Goal: Use online tool/utility: Utilize a website feature to perform a specific function

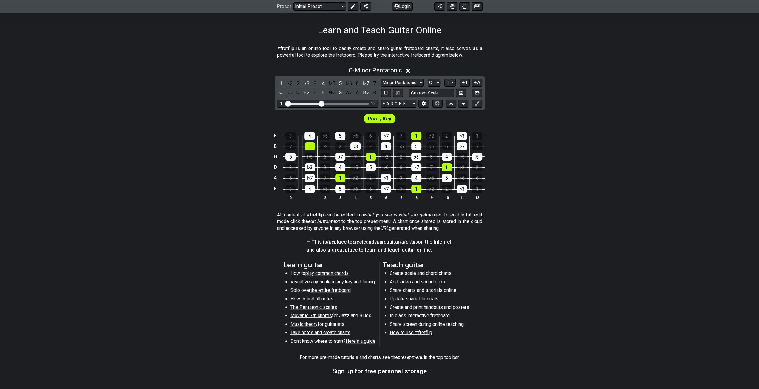
scroll to position [60, 0]
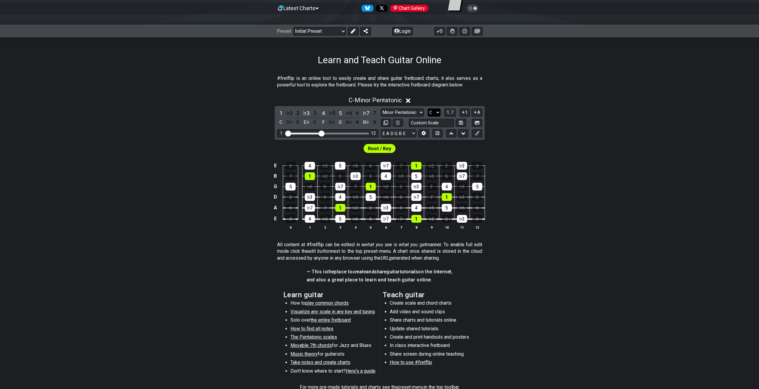
click at [437, 112] on select "A♭ A A♯ B♭ B C C♯ D♭ D D♯ E♭ E F F♯ G♭ G G♯" at bounding box center [434, 113] width 13 height 8
click at [428, 109] on select "A♭ A A♯ B♭ B C C♯ D♭ D D♯ E♭ E F F♯ G♭ G G♯" at bounding box center [434, 113] width 13 height 8
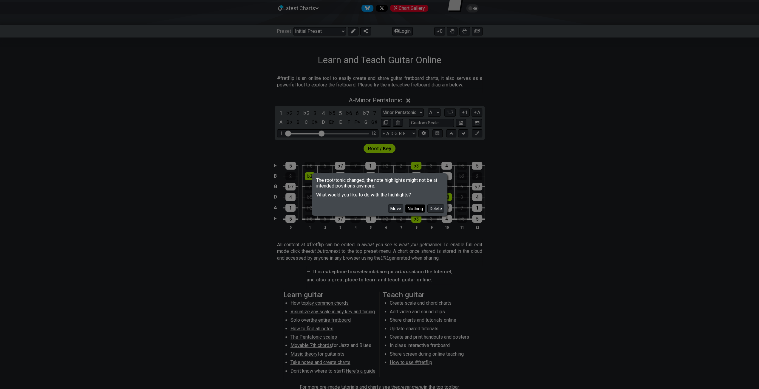
click at [417, 208] on button "Nothing" at bounding box center [415, 209] width 20 height 8
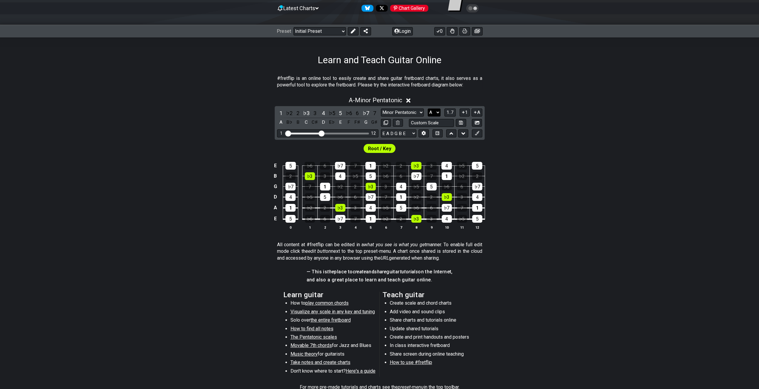
click at [436, 114] on select "A♭ A A♯ B♭ B C C♯ D♭ D D♯ E♭ E F F♯ G♭ G G♯" at bounding box center [434, 113] width 13 height 8
click at [428, 109] on select "A♭ A A♯ B♭ B C C♯ D♭ D D♯ E♭ E F F♯ G♭ G G♯" at bounding box center [434, 113] width 13 height 8
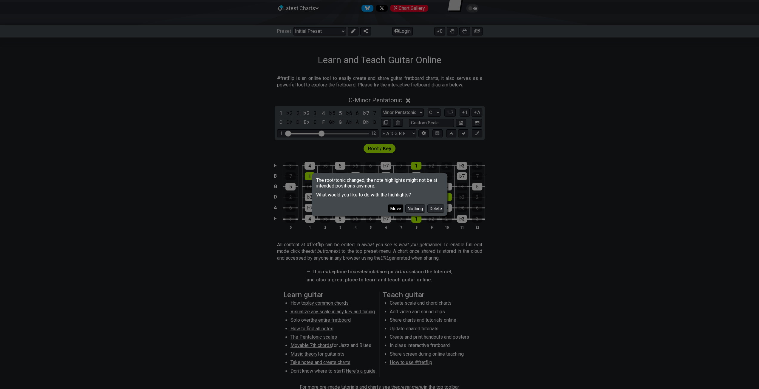
click at [395, 209] on button "Move" at bounding box center [395, 209] width 15 height 8
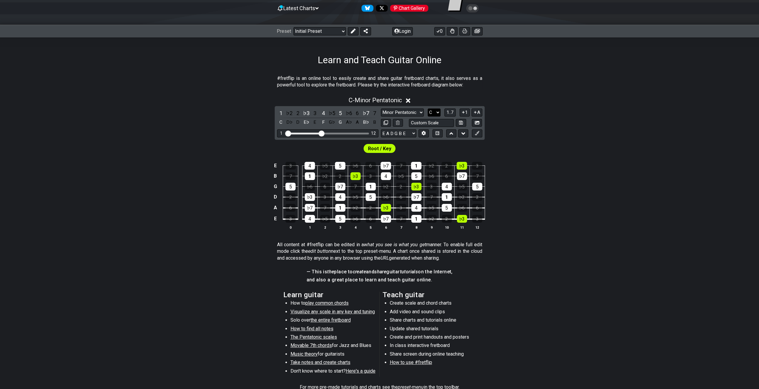
click at [439, 113] on select "A♭ A A♯ B♭ B C C♯ D♭ D D♯ E♭ E F F♯ G♭ G G♯" at bounding box center [434, 113] width 13 height 8
click at [428, 109] on select "A♭ A A♯ B♭ B C C♯ D♭ D D♯ E♭ E F F♯ G♭ G G♯" at bounding box center [434, 113] width 13 height 8
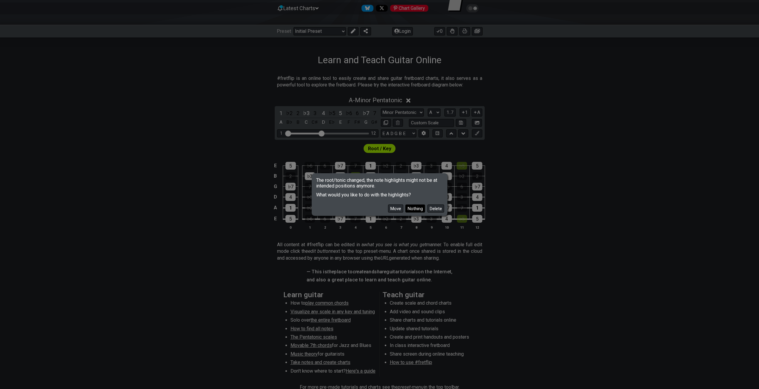
click at [417, 209] on button "Nothing" at bounding box center [415, 209] width 20 height 8
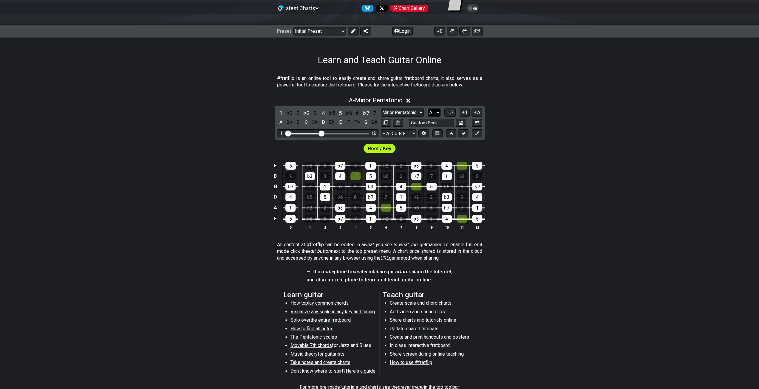
click at [434, 114] on select "A♭ A A♯ B♭ B C C♯ D♭ D D♯ E♭ E F F♯ G♭ G G♯" at bounding box center [434, 113] width 13 height 8
select select "B"
click at [428, 109] on select "A♭ A A♯ B♭ B C C♯ D♭ D D♯ E♭ E F F♯ G♭ G G♯" at bounding box center [434, 113] width 13 height 8
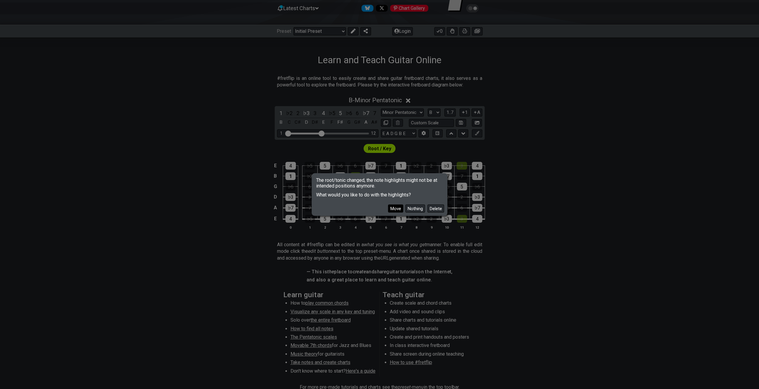
click at [397, 211] on button "Move" at bounding box center [395, 209] width 15 height 8
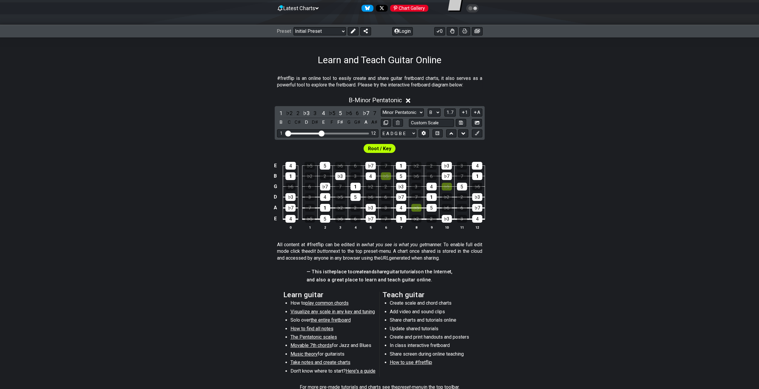
click at [374, 148] on span "Root / Key" at bounding box center [379, 148] width 23 height 9
click at [437, 113] on select "A♭ A A♯ B♭ B C C♯ D♭ D D♯ E♭ E F F♯ G♭ G G♯" at bounding box center [434, 113] width 13 height 8
click at [555, 162] on div "E 4 ♭5 5 ♭6 6 ♭7 7 1 ♭2 2 ♭3 3 4 B 1 ♭2 2 ♭3 3 4 ♭5 5 ♭6 6 ♭7 7 1 G ♭6 6 ♭7 7 1…" at bounding box center [379, 196] width 759 height 84
click at [387, 175] on div "♭5" at bounding box center [386, 176] width 10 height 8
click at [416, 208] on div "♭5" at bounding box center [416, 208] width 10 height 8
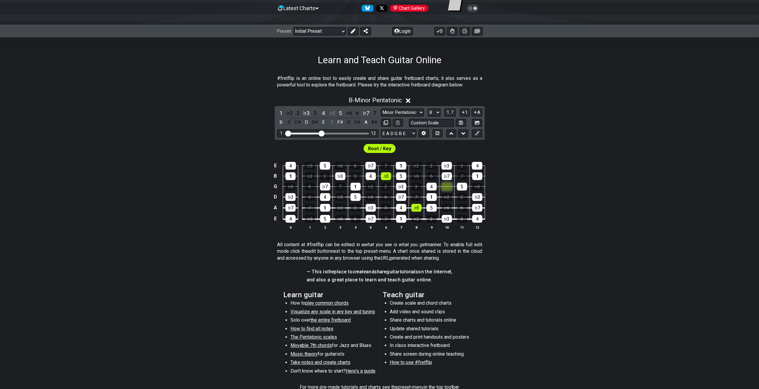
click at [446, 186] on div "♭5" at bounding box center [447, 187] width 10 height 8
click at [409, 101] on icon at bounding box center [408, 100] width 4 height 4
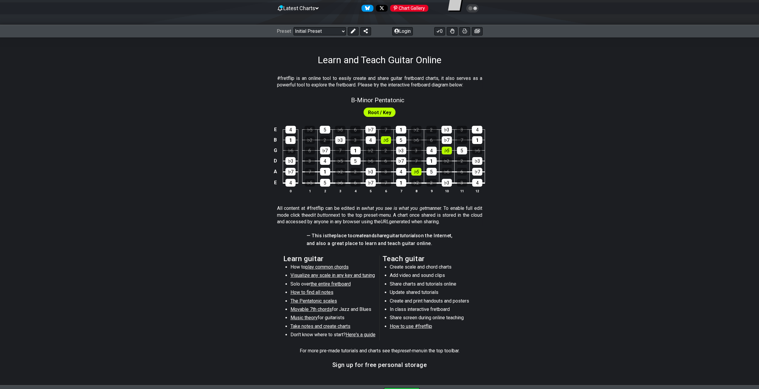
click at [376, 109] on span "Root / Key" at bounding box center [379, 112] width 23 height 9
click at [370, 97] on span "B - Minor Pentatonic" at bounding box center [377, 100] width 53 height 7
select select "B"
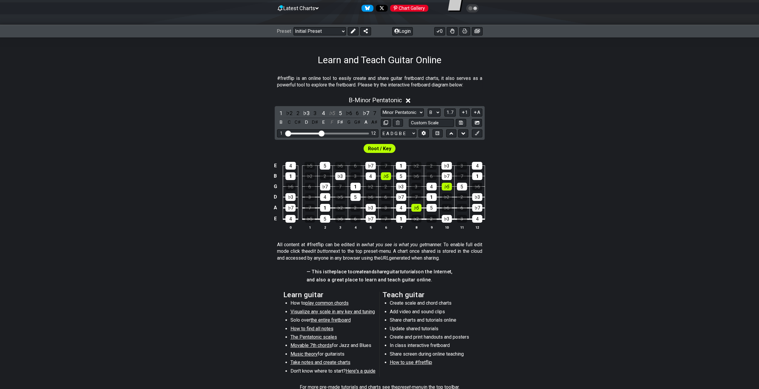
click at [410, 99] on icon at bounding box center [408, 100] width 4 height 4
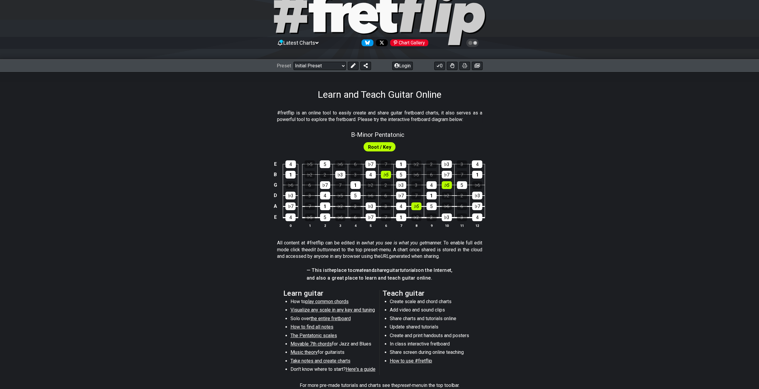
scroll to position [0, 0]
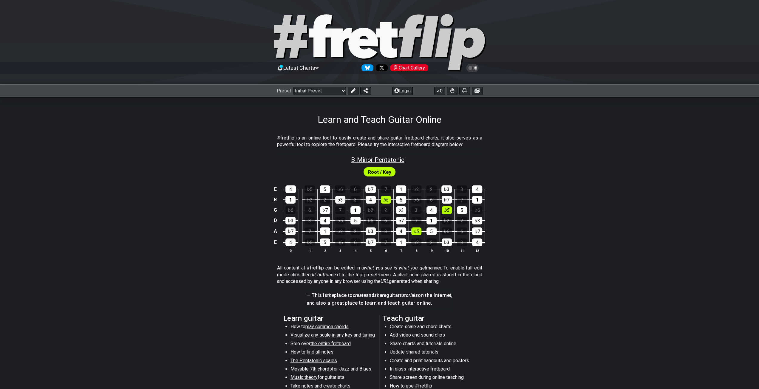
click at [363, 160] on span "B - Minor Pentatonic" at bounding box center [377, 159] width 53 height 7
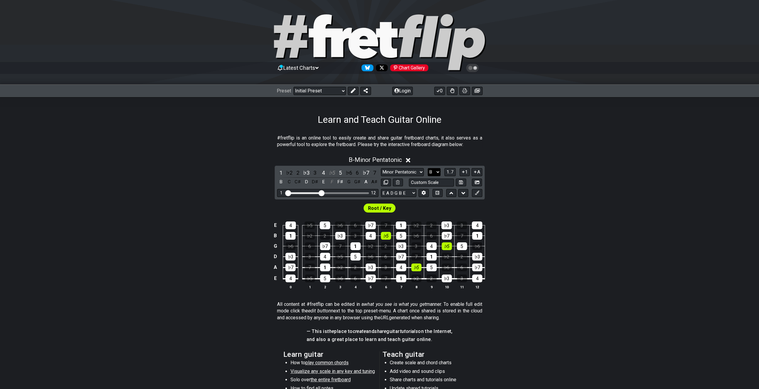
click at [438, 170] on select "A♭ A A♯ B♭ B C C♯ D♭ D D♯ E♭ E F F♯ G♭ G G♯" at bounding box center [434, 172] width 13 height 8
select select "C"
click at [428, 168] on select "A♭ A A♯ B♭ B C C♯ D♭ D D♯ E♭ E F F♯ G♭ G G♯" at bounding box center [434, 172] width 13 height 8
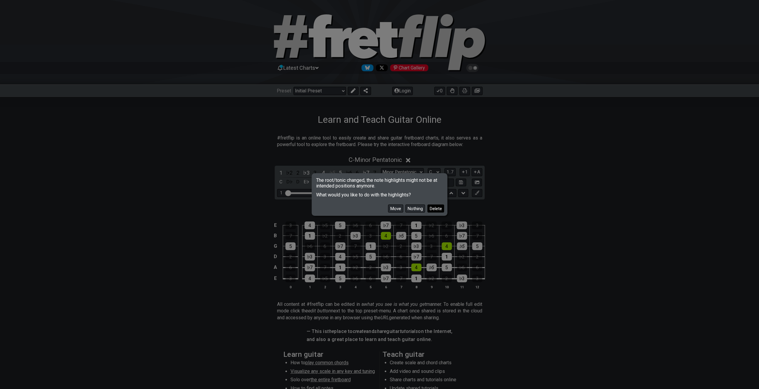
click at [437, 208] on button "Delete" at bounding box center [435, 209] width 17 height 8
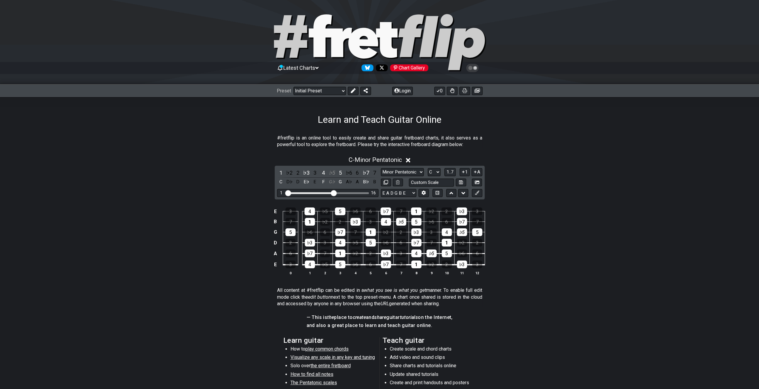
drag, startPoint x: 320, startPoint y: 191, endPoint x: 335, endPoint y: 194, distance: 16.0
click at [335, 193] on input "Visible fret range" at bounding box center [327, 193] width 85 height 0
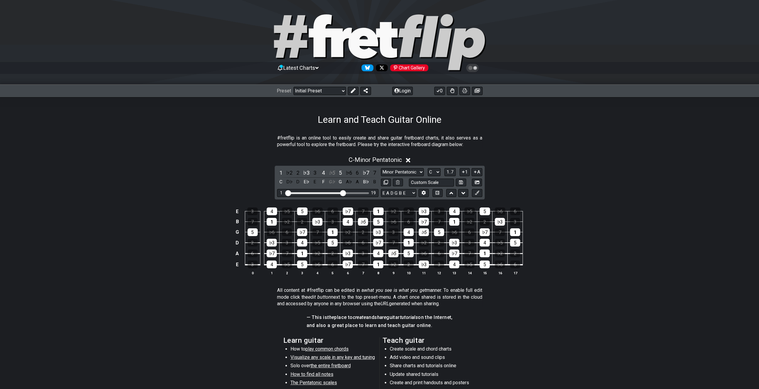
drag, startPoint x: 335, startPoint y: 194, endPoint x: 342, endPoint y: 194, distance: 6.9
click at [342, 193] on input "Visible fret range" at bounding box center [327, 193] width 85 height 0
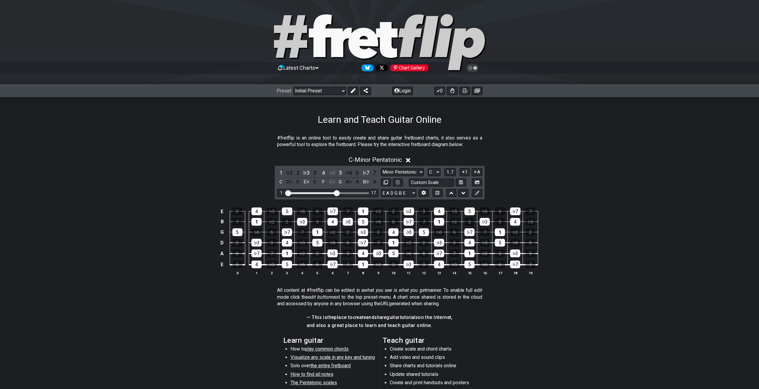
drag, startPoint x: 342, startPoint y: 194, endPoint x: 336, endPoint y: 193, distance: 6.3
click at [336, 193] on input "Visible fret range" at bounding box center [327, 193] width 85 height 0
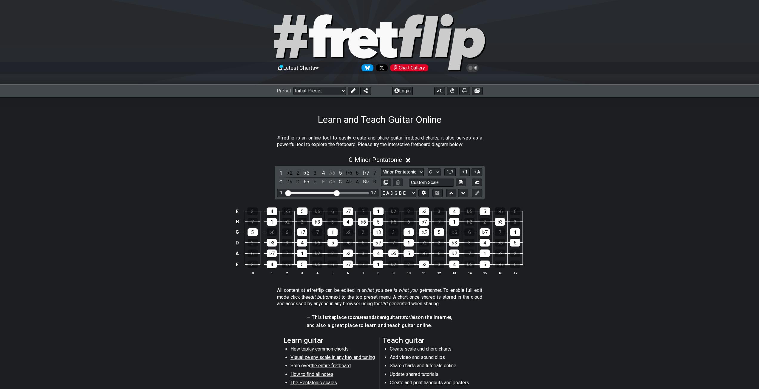
click at [335, 193] on input "Visible fret range" at bounding box center [327, 193] width 85 height 0
drag, startPoint x: 335, startPoint y: 191, endPoint x: 322, endPoint y: 191, distance: 13.1
click at [322, 193] on input "Visible fret range" at bounding box center [327, 193] width 85 height 0
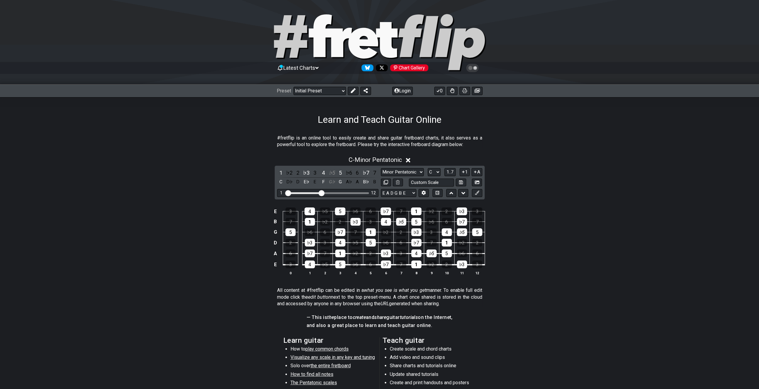
click at [570, 239] on div "E 3 4 ♭5 5 ♭6 6 ♭7 7 1 ♭2 2 ♭3 3 B 7 1 ♭2 2 ♭3 3 4 ♭5 5 ♭6 6 ♭7 7 G 5 ♭6 6 ♭7 7…" at bounding box center [379, 242] width 759 height 84
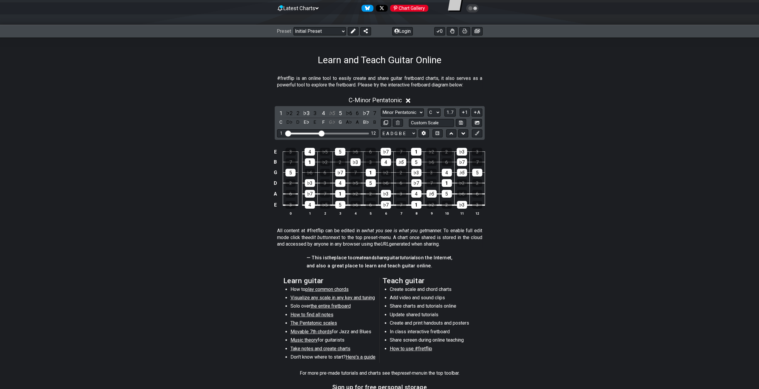
scroll to position [89, 0]
